Goal: Information Seeking & Learning: Find specific page/section

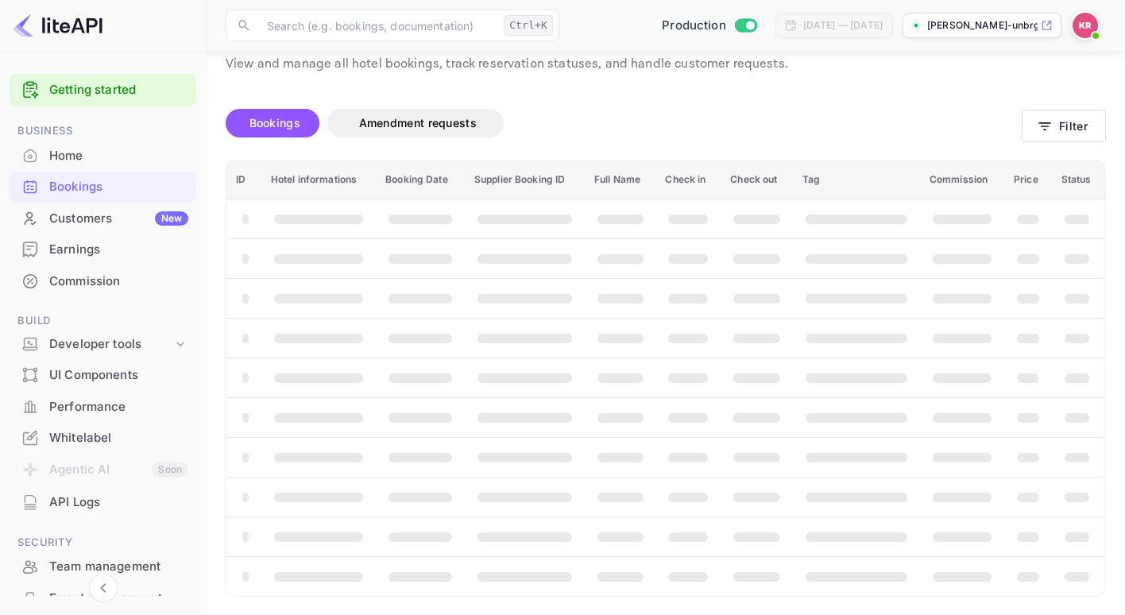
click at [94, 83] on link "Getting started" at bounding box center [118, 90] width 139 height 18
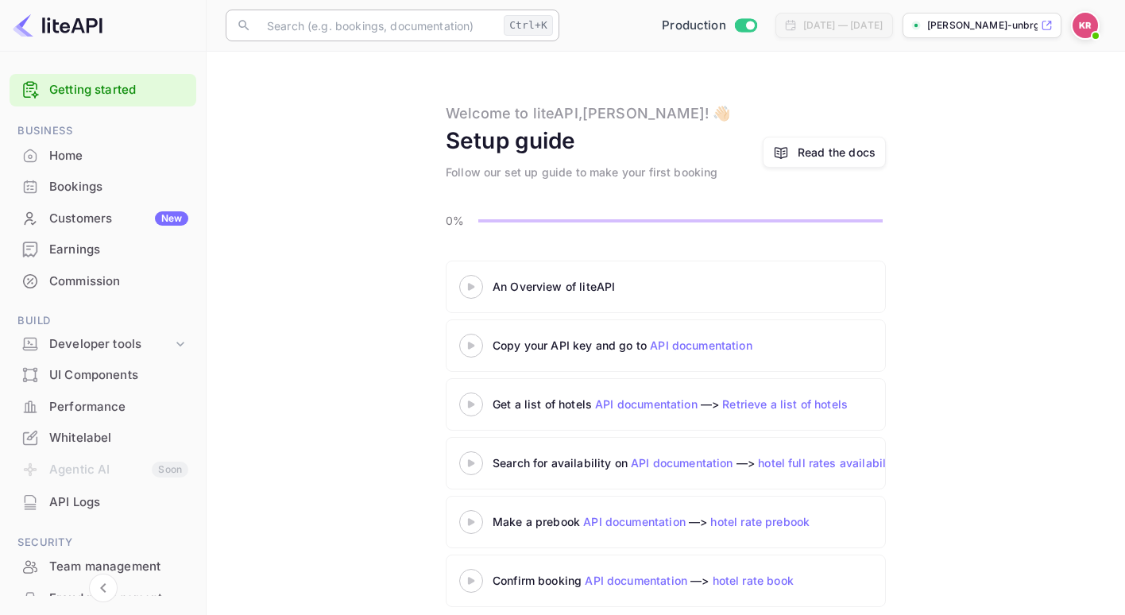
click at [440, 28] on input "text" at bounding box center [377, 26] width 240 height 32
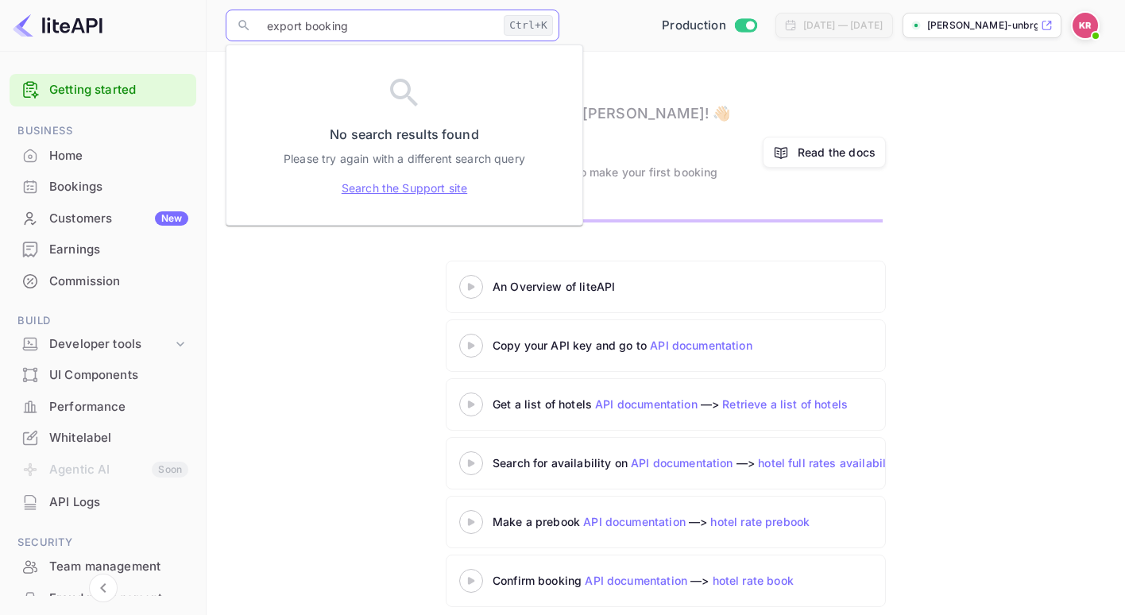
type input "export booking"
click at [395, 193] on link "Search the Support site" at bounding box center [405, 188] width 126 height 17
click at [79, 191] on div "Bookings" at bounding box center [118, 187] width 139 height 18
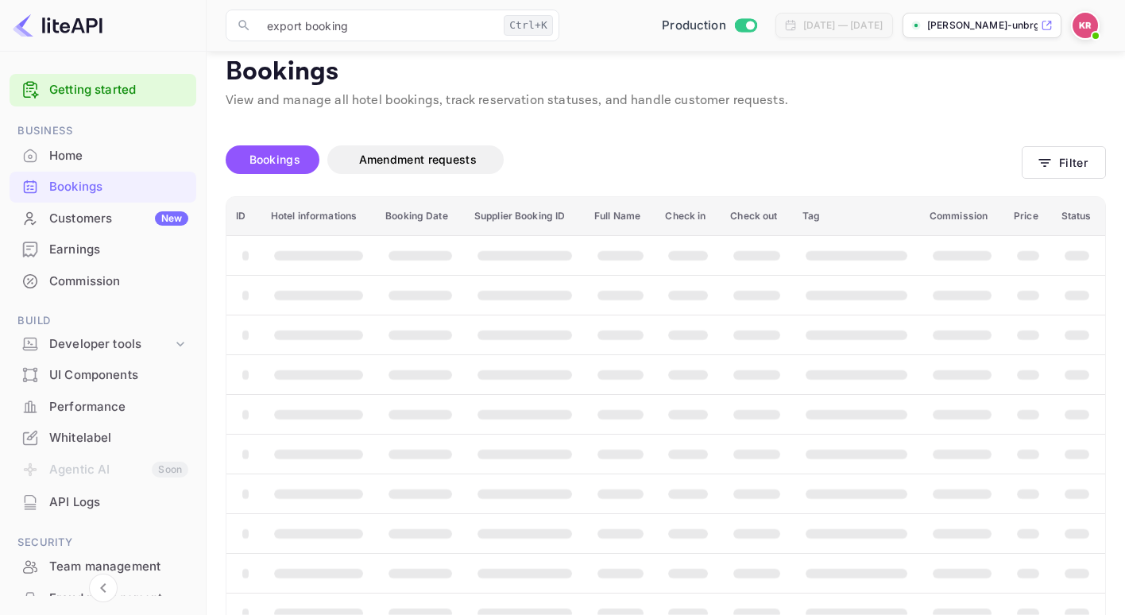
scroll to position [51, 0]
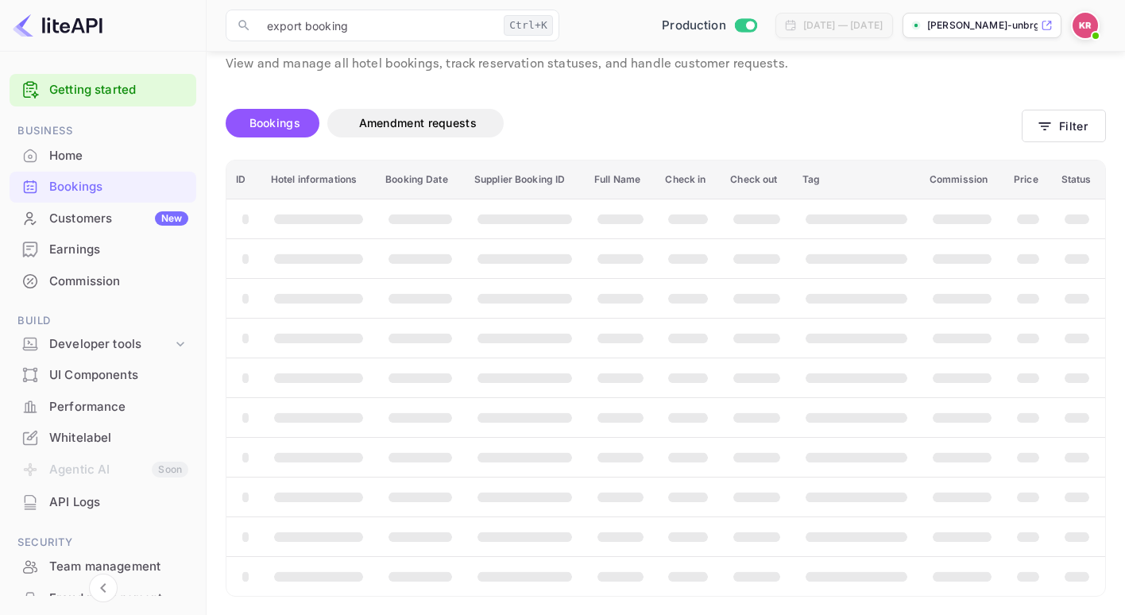
click at [1080, 42] on div "​ export booking Ctrl+K ​ Production [DATE] — [DATE] [PERSON_NAME]-unbrg.[PERSO…" at bounding box center [666, 25] width 918 height 51
click at [1083, 29] on img at bounding box center [1085, 25] width 25 height 25
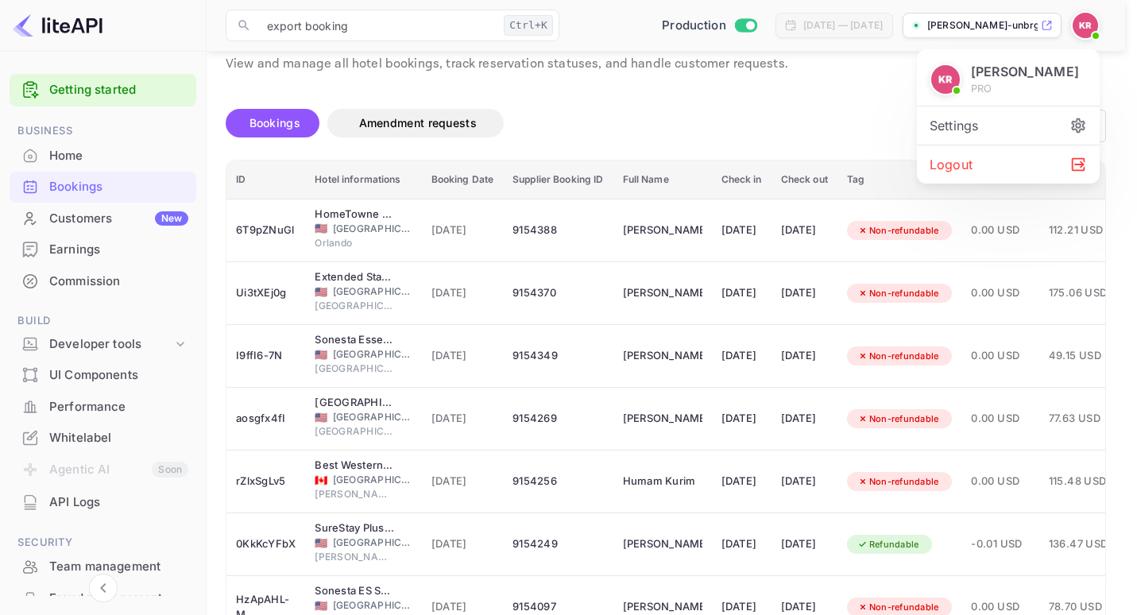
click at [562, 114] on div at bounding box center [568, 307] width 1137 height 615
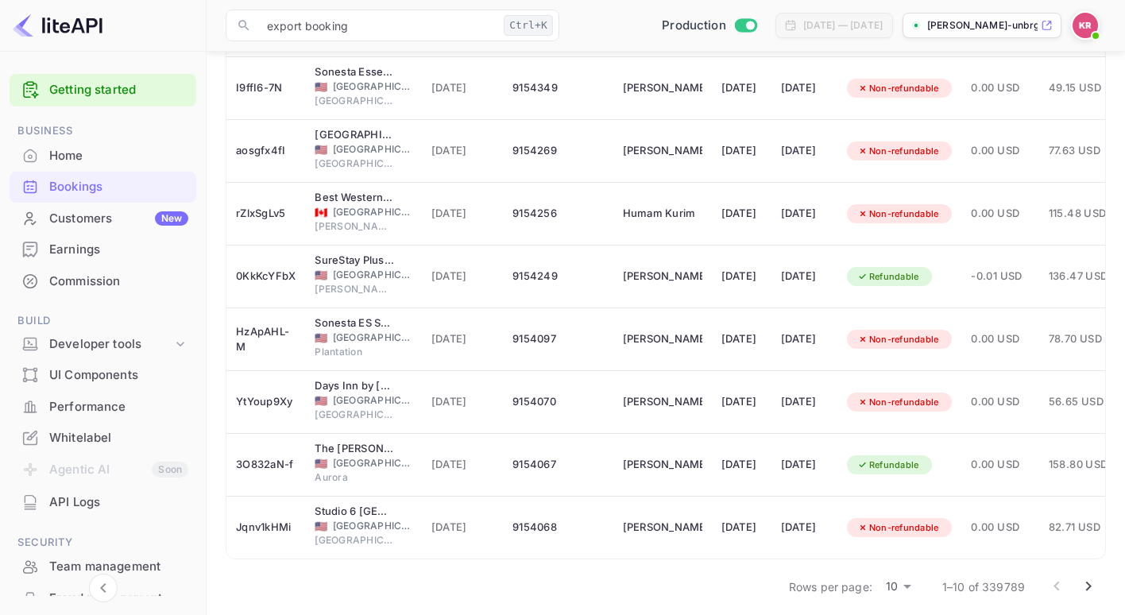
scroll to position [342, 0]
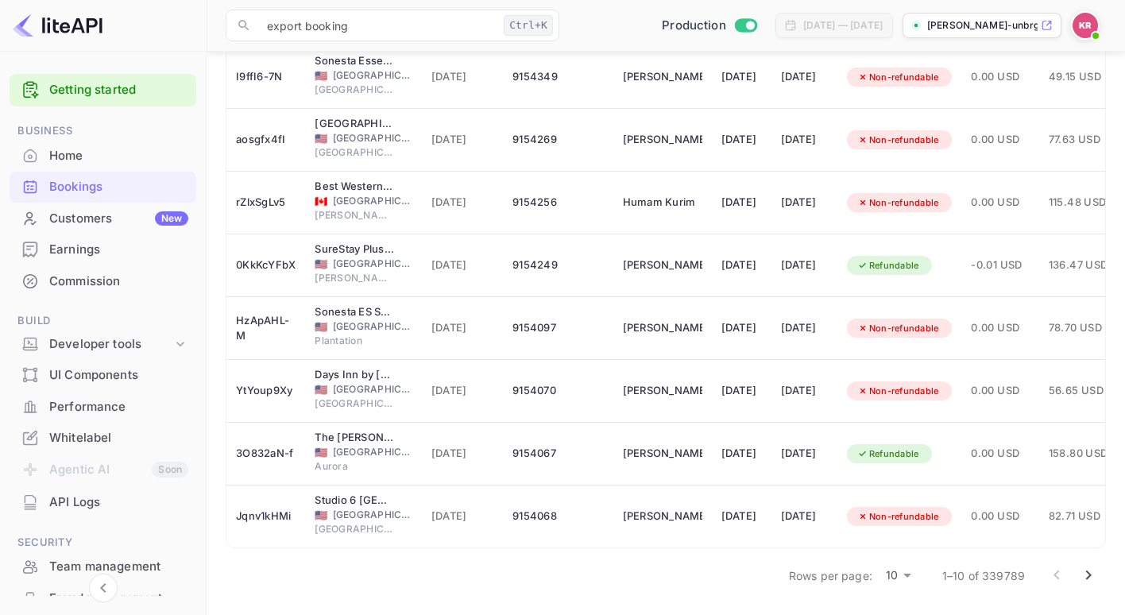
drag, startPoint x: 899, startPoint y: 574, endPoint x: 989, endPoint y: 593, distance: 92.6
click at [989, 593] on div "Rows per page: 10 10 1–10 of 339789" at bounding box center [942, 575] width 327 height 41
click at [1003, 578] on p "1–10 of 339789" at bounding box center [983, 575] width 83 height 17
